Goal: Task Accomplishment & Management: Manage account settings

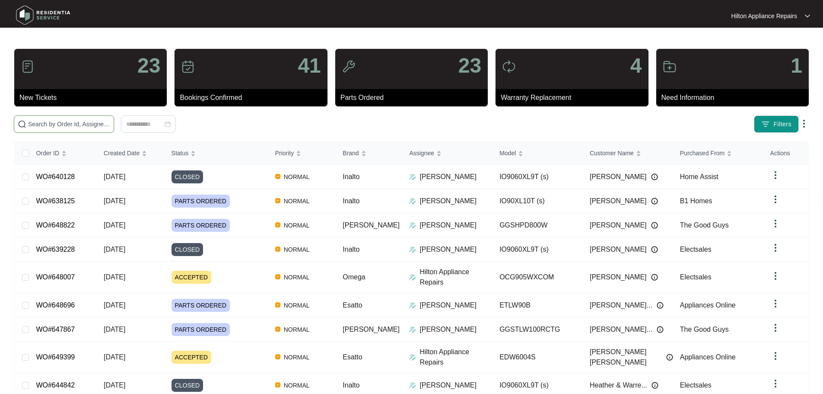
click at [110, 122] on input "text" at bounding box center [69, 124] width 82 height 10
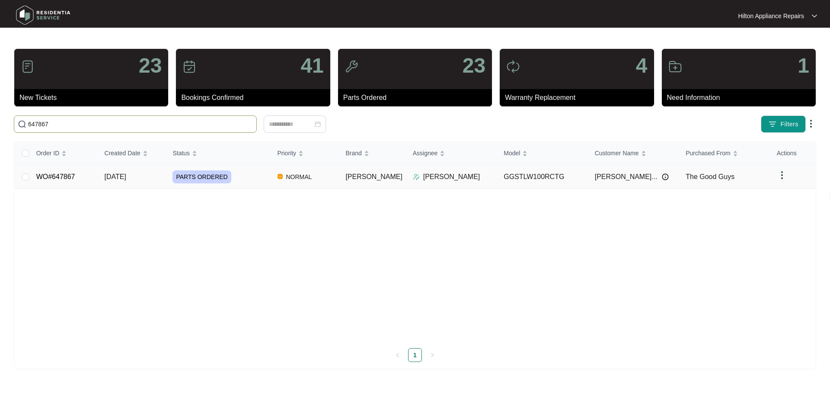
type input "647867"
click at [261, 178] on div "PARTS ORDERED" at bounding box center [221, 176] width 98 height 13
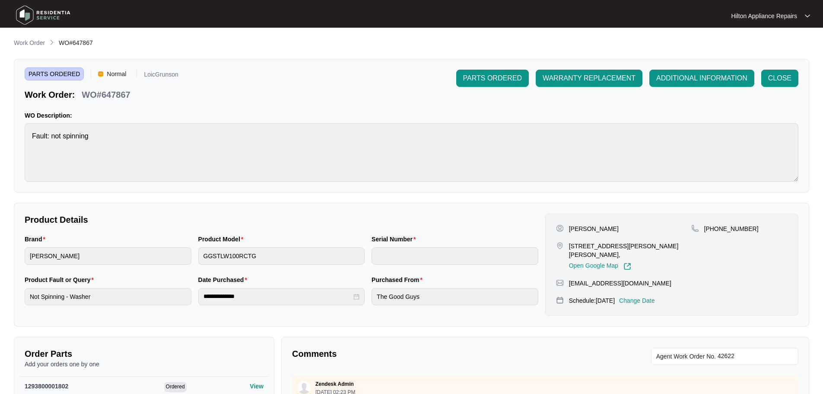
click at [31, 43] on p "Work Order" at bounding box center [29, 42] width 31 height 9
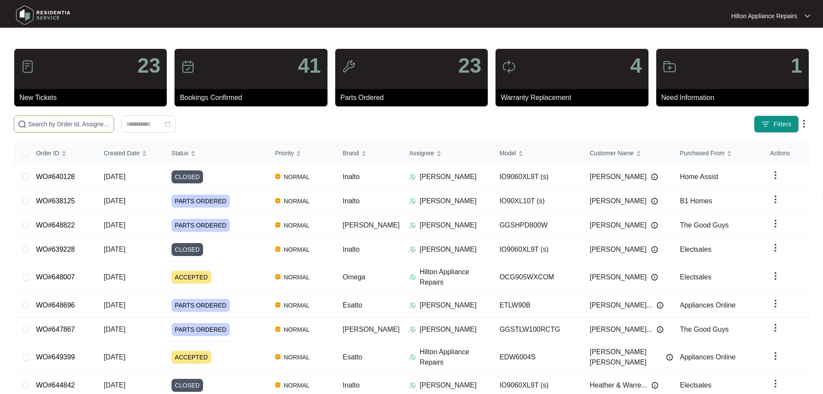
click at [87, 125] on input "text" at bounding box center [69, 124] width 82 height 10
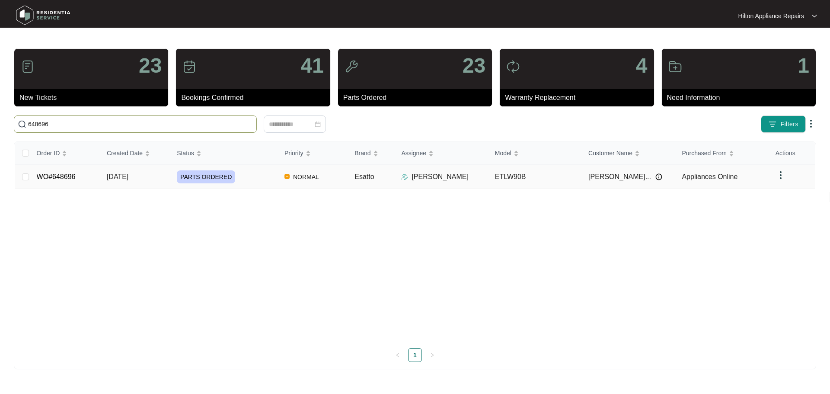
type input "648696"
click at [261, 178] on div "PARTS ORDERED" at bounding box center [227, 176] width 101 height 13
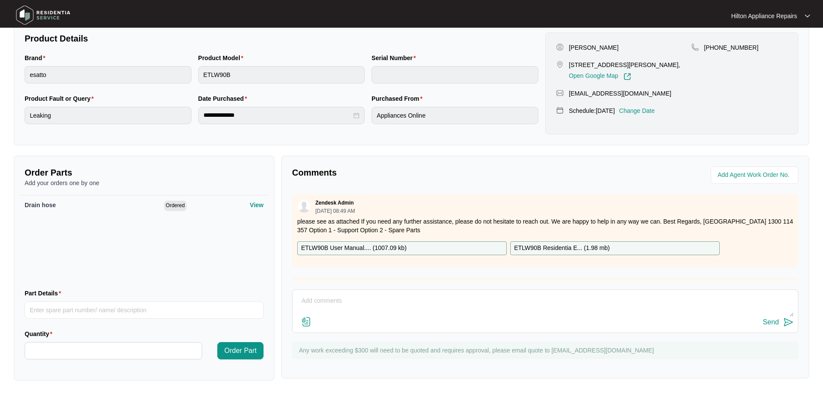
scroll to position [182, 0]
click at [745, 176] on input "string" at bounding box center [756, 174] width 76 height 10
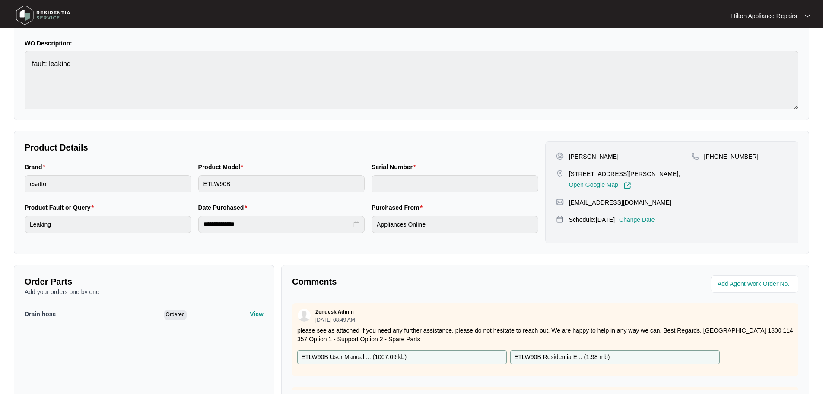
scroll to position [0, 0]
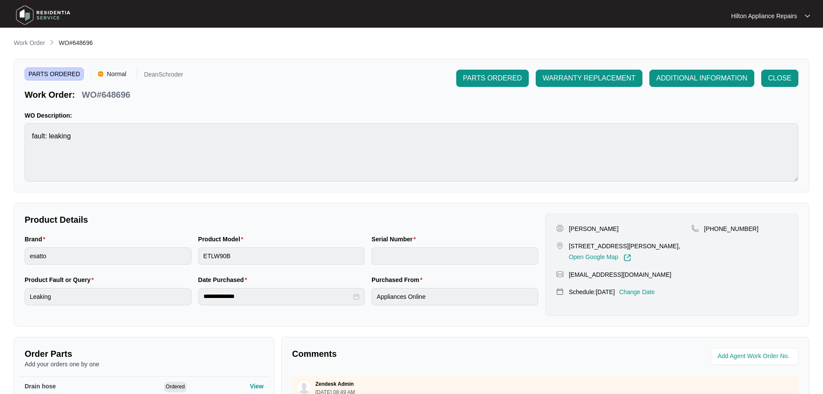
click at [38, 43] on p "Work Order" at bounding box center [29, 42] width 31 height 9
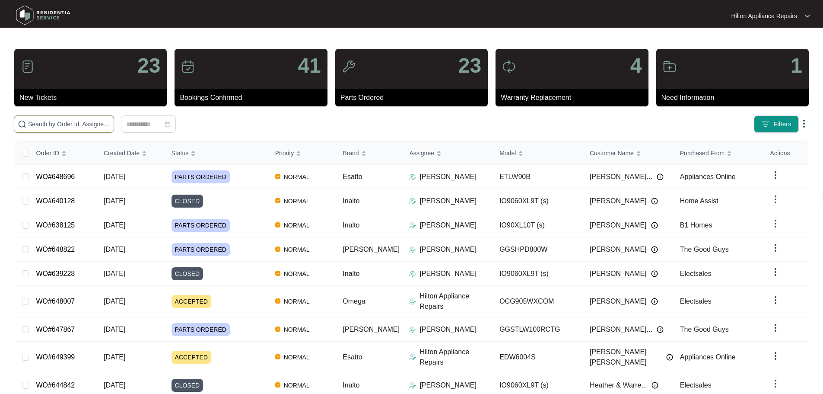
click at [110, 120] on input "text" at bounding box center [69, 124] width 82 height 10
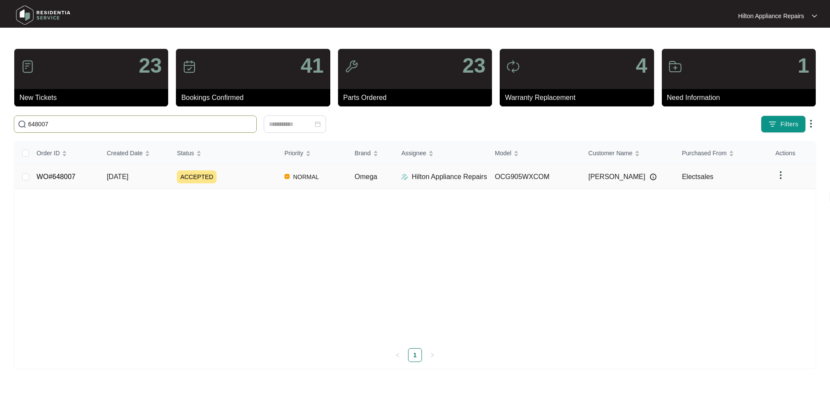
type input "648007"
click at [249, 179] on div "ACCEPTED" at bounding box center [227, 176] width 101 height 13
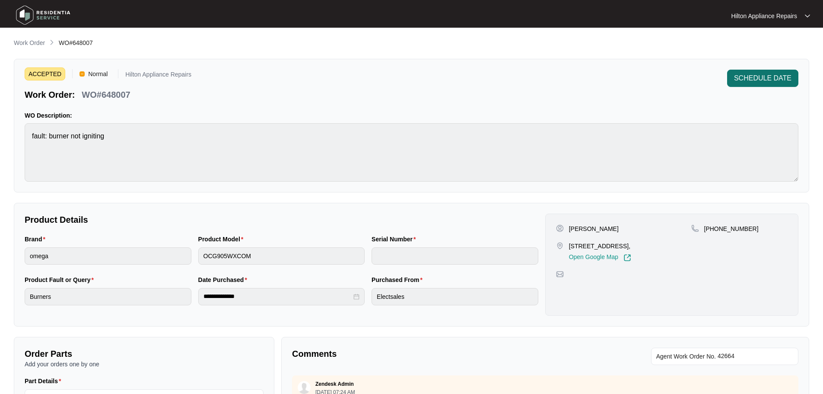
click at [758, 74] on span "SCHEDULE DATE" at bounding box center [762, 78] width 57 height 10
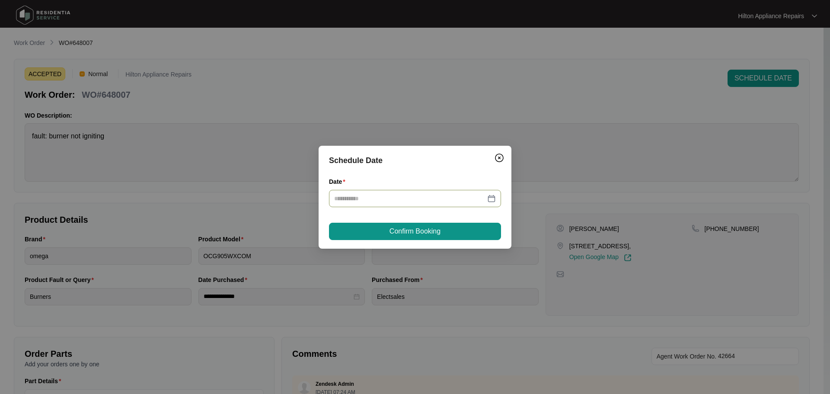
click at [472, 207] on div "Date" at bounding box center [415, 197] width 172 height 41
click at [482, 197] on input "Date" at bounding box center [409, 199] width 151 height 10
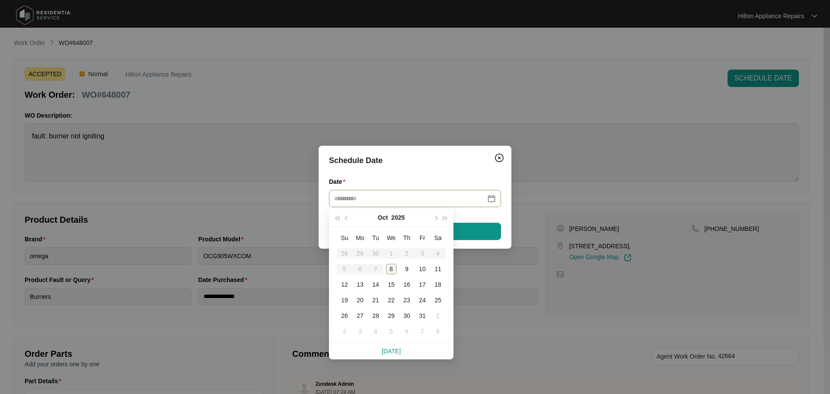
click at [392, 269] on div "8" at bounding box center [391, 269] width 10 height 10
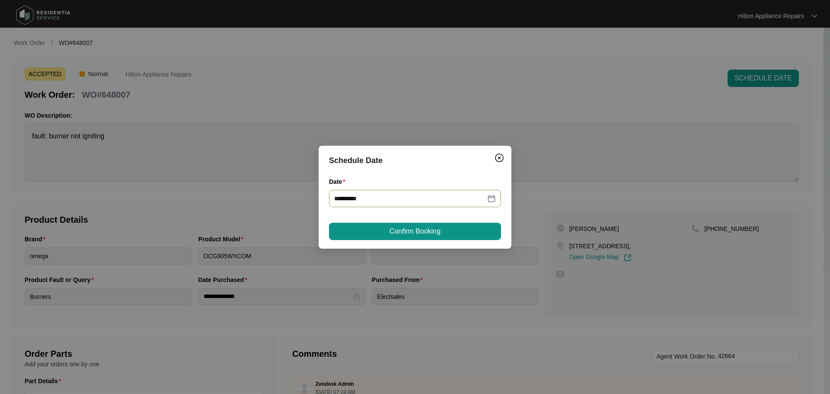
type input "**********"
click at [454, 234] on button "Confirm Booking" at bounding box center [415, 231] width 172 height 17
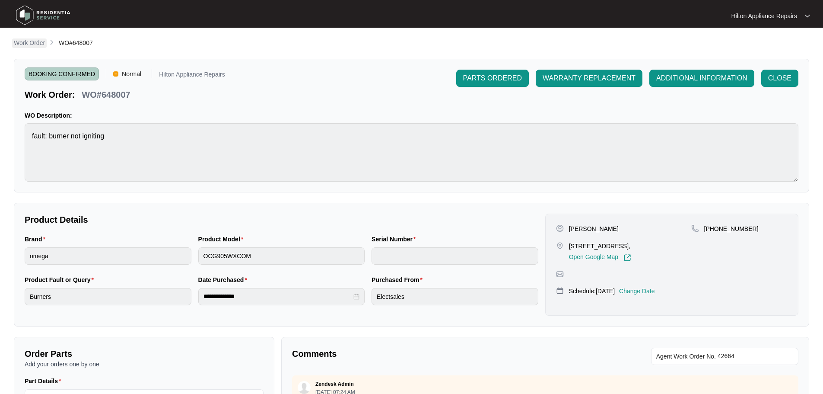
click at [25, 41] on p "Work Order" at bounding box center [29, 42] width 31 height 9
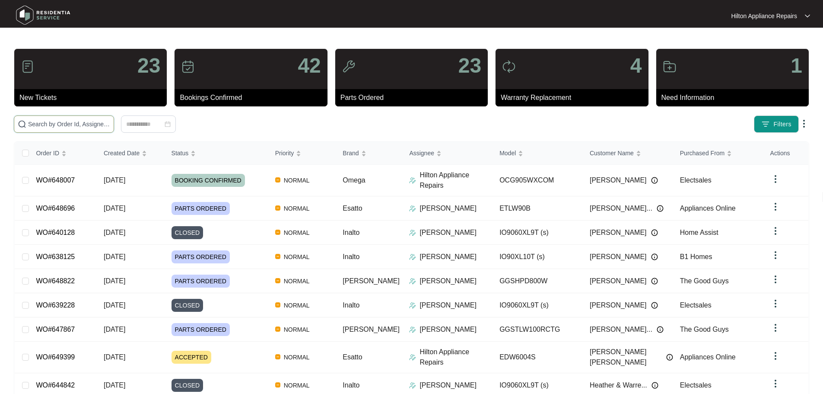
click at [110, 124] on input "text" at bounding box center [69, 124] width 82 height 10
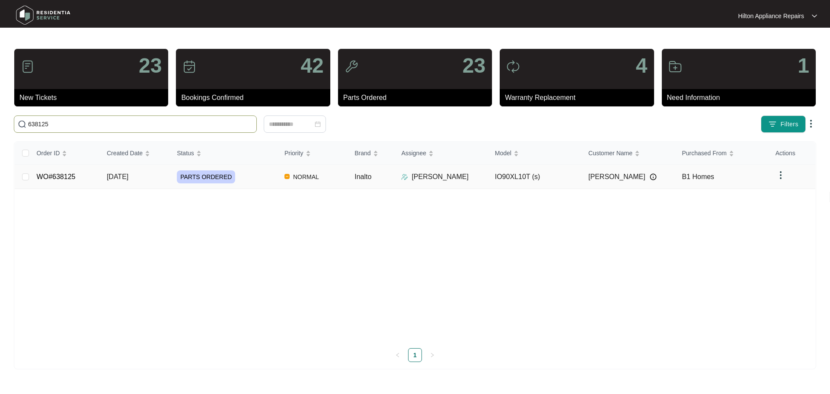
type input "638125"
click at [267, 180] on div "PARTS ORDERED" at bounding box center [227, 176] width 101 height 13
